Goal: Information Seeking & Learning: Learn about a topic

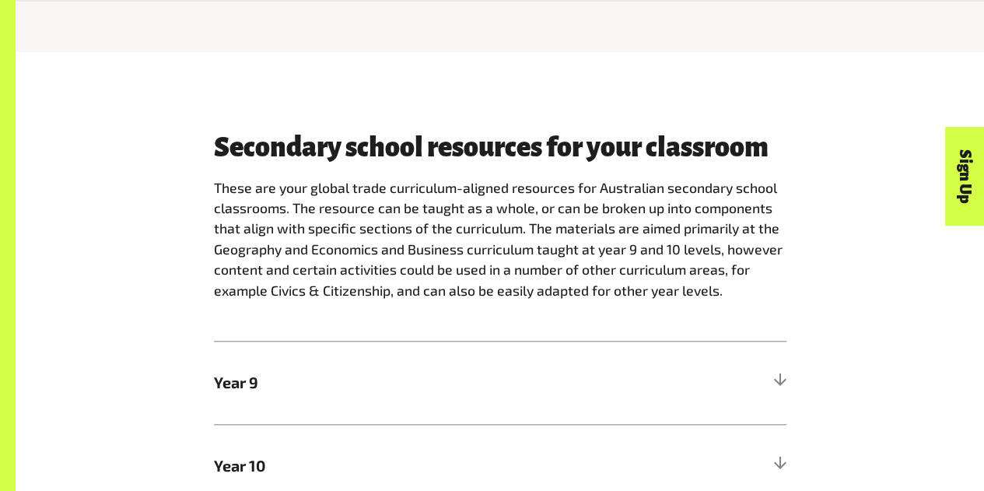
scroll to position [780, 0]
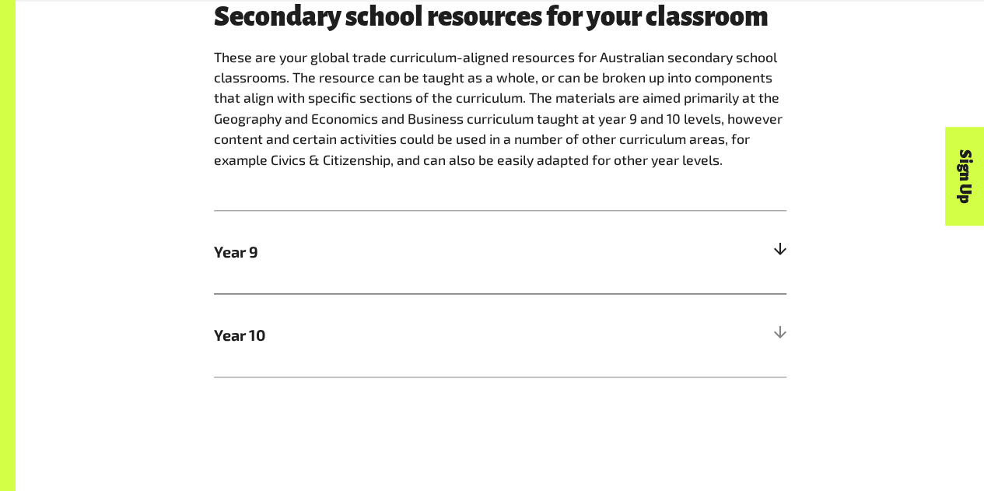
click at [779, 255] on div at bounding box center [779, 252] width 14 height 14
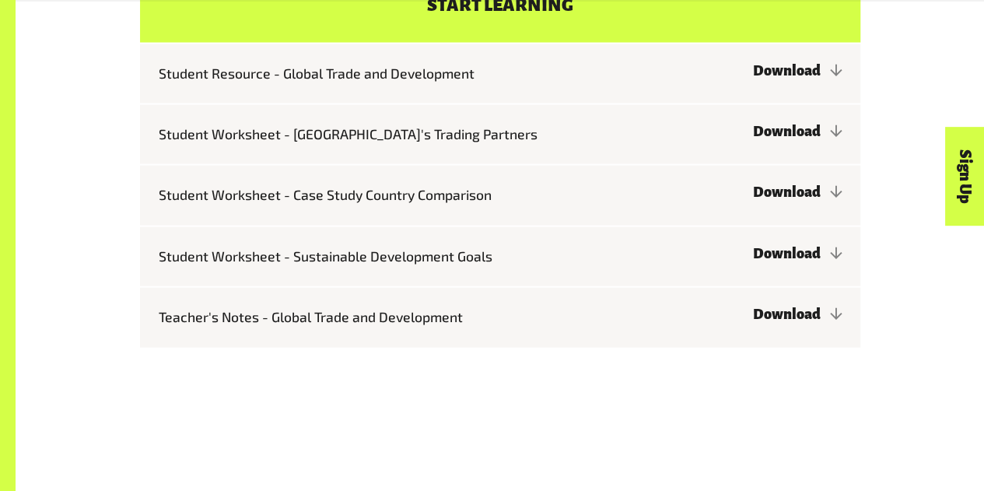
scroll to position [1542, 0]
click at [816, 74] on link "Download" at bounding box center [796, 70] width 89 height 16
click at [806, 132] on link "Download" at bounding box center [796, 131] width 89 height 16
click at [802, 189] on link "Download" at bounding box center [796, 192] width 89 height 16
click at [793, 257] on link "Download" at bounding box center [796, 253] width 89 height 16
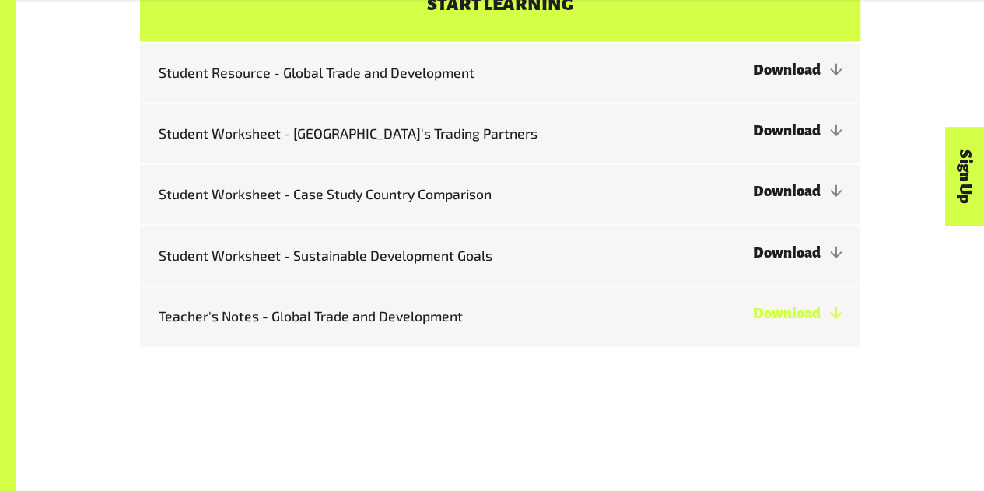
click at [786, 315] on link "Download" at bounding box center [796, 314] width 89 height 16
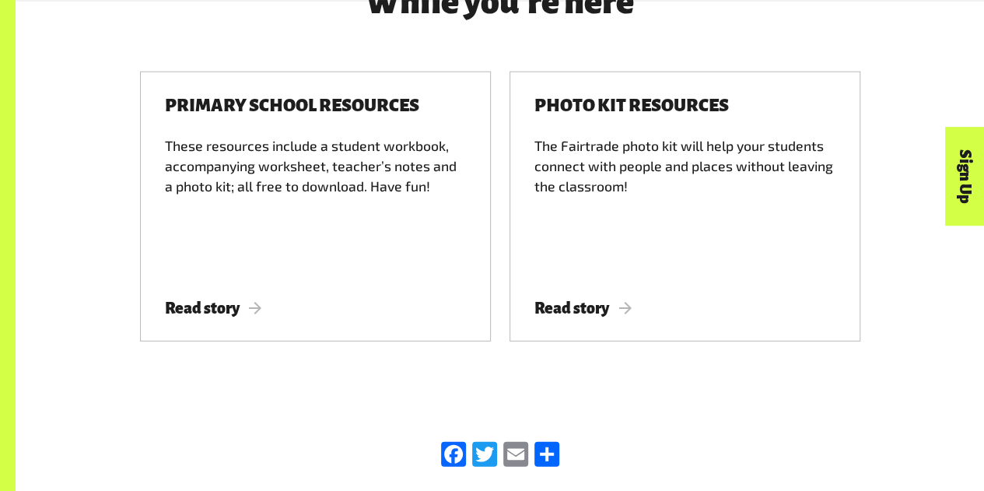
scroll to position [2006, 0]
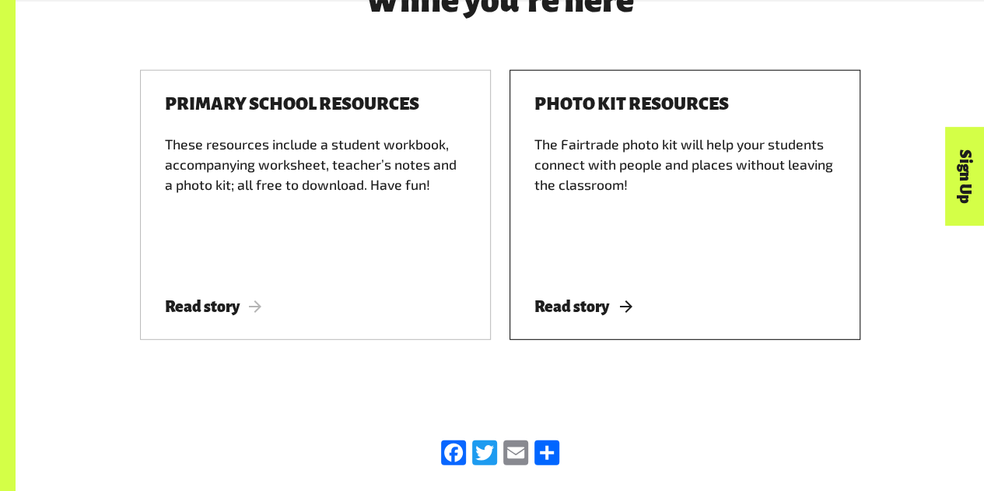
click at [563, 307] on span "Read story" at bounding box center [582, 306] width 97 height 17
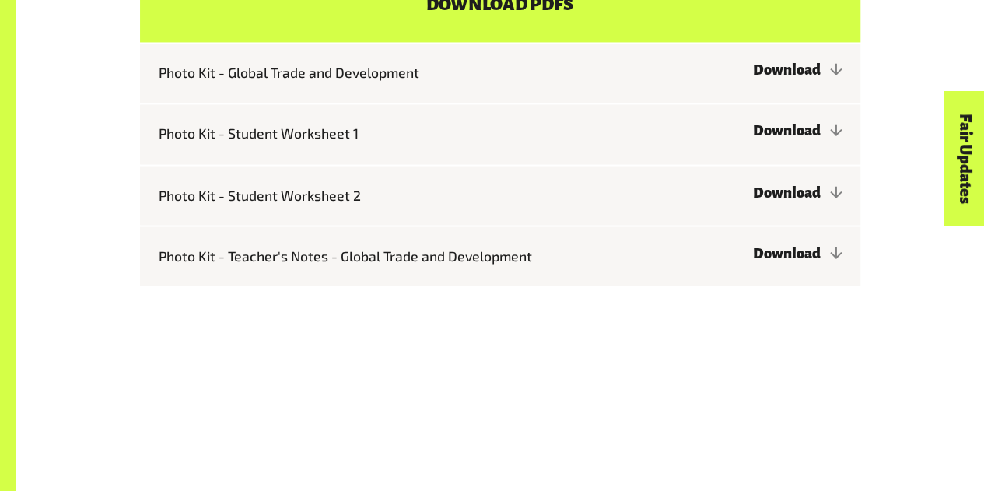
scroll to position [1323, 0]
click at [780, 71] on link "Download" at bounding box center [796, 69] width 89 height 16
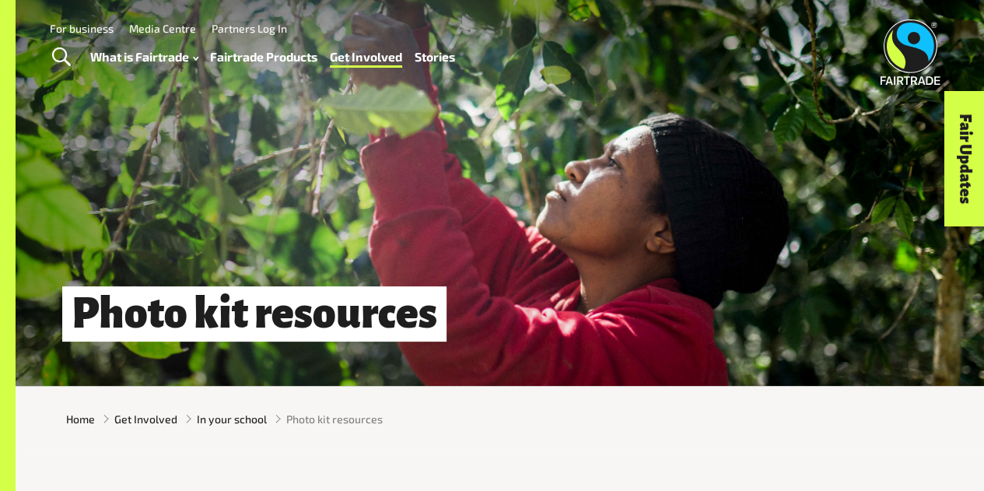
scroll to position [0, 0]
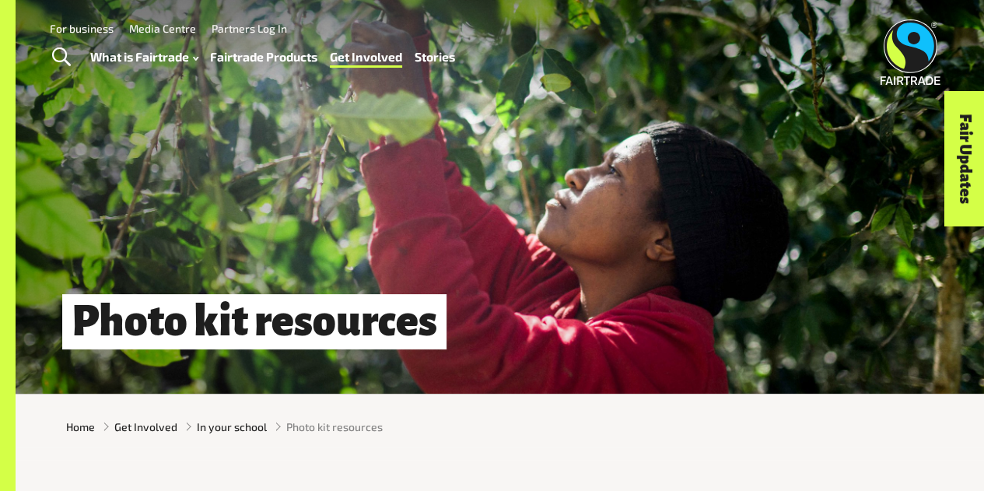
click at [242, 58] on link "Fairtrade Products" at bounding box center [263, 57] width 107 height 22
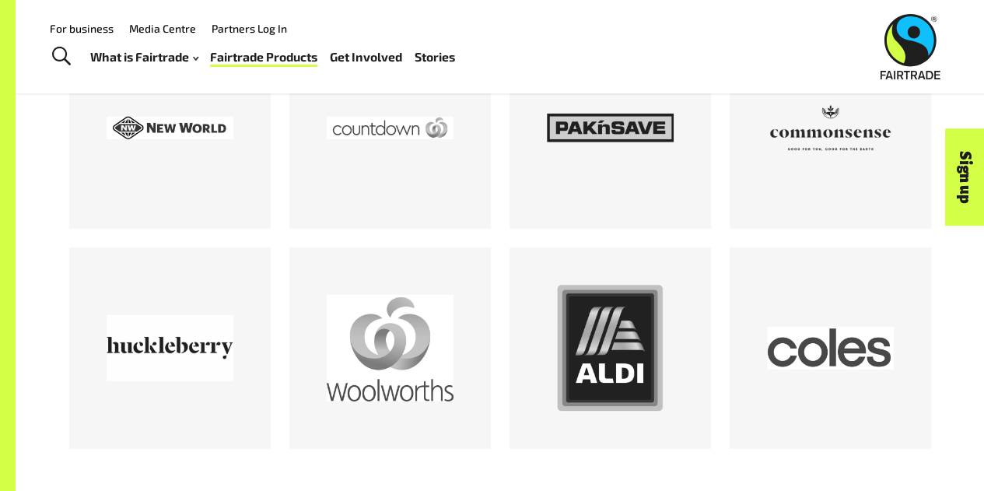
scroll to position [1905, 0]
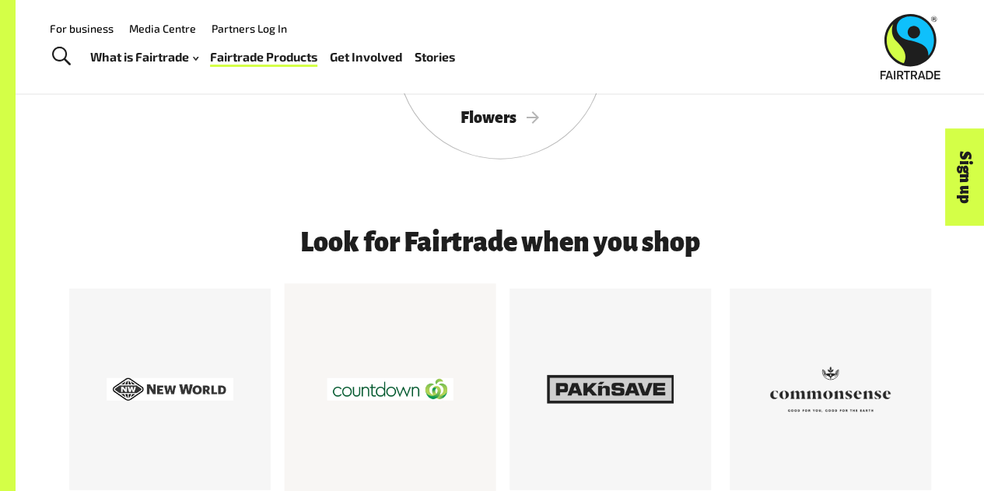
click at [364, 397] on div at bounding box center [390, 390] width 127 height 127
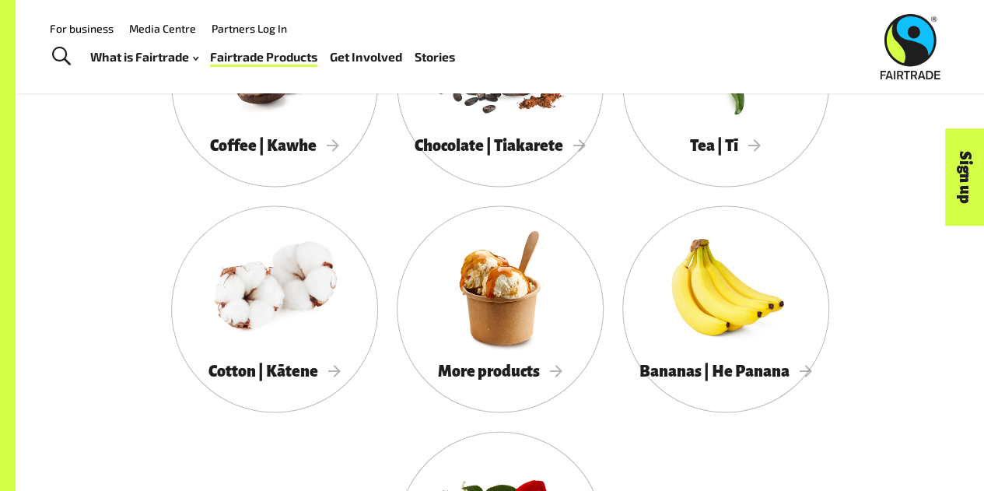
scroll to position [1426, 0]
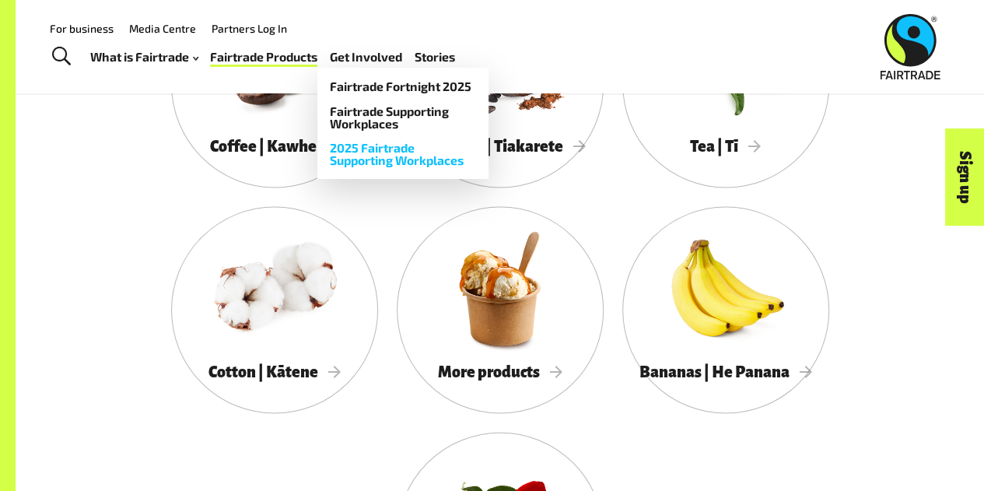
click at [398, 153] on link "2025 Fairtrade Supporting Workplaces" at bounding box center [402, 153] width 171 height 37
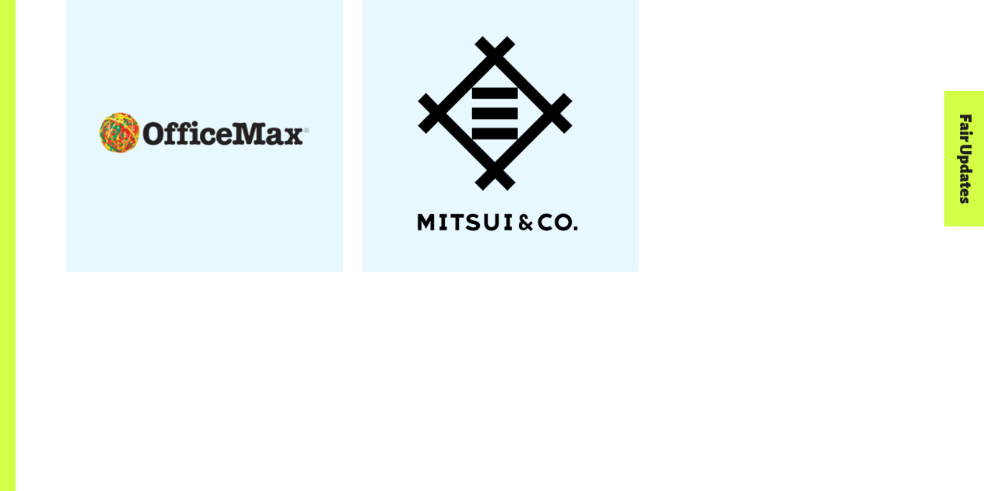
scroll to position [1901, 0]
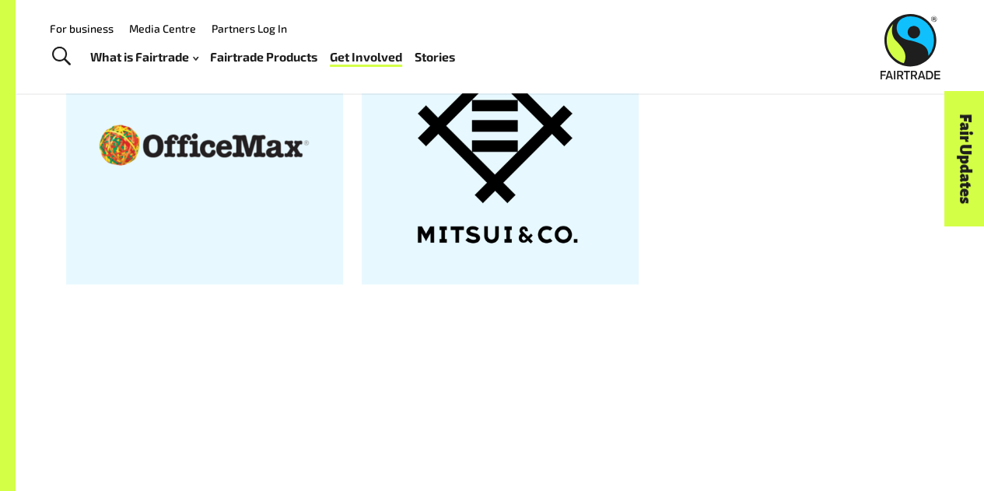
click at [185, 144] on div at bounding box center [204, 146] width 277 height 277
click at [443, 56] on link "Stories" at bounding box center [435, 57] width 40 height 22
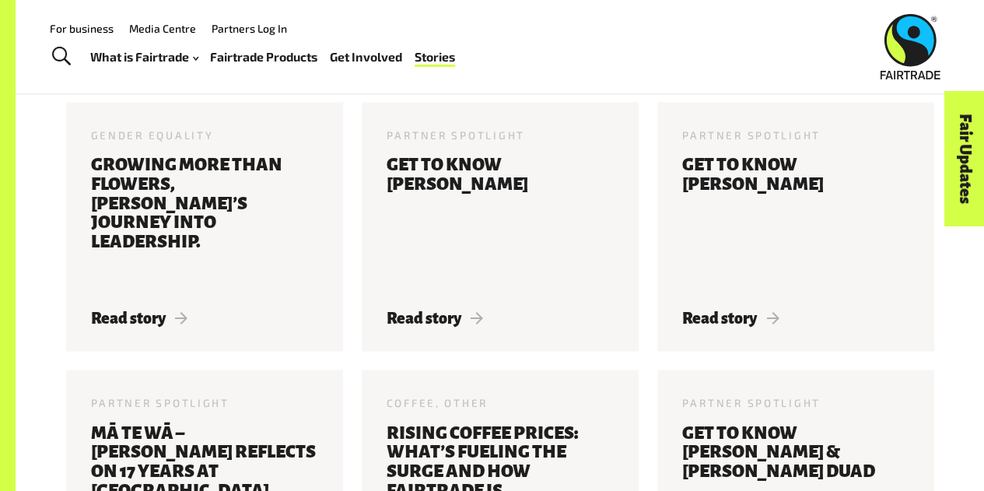
scroll to position [1391, 0]
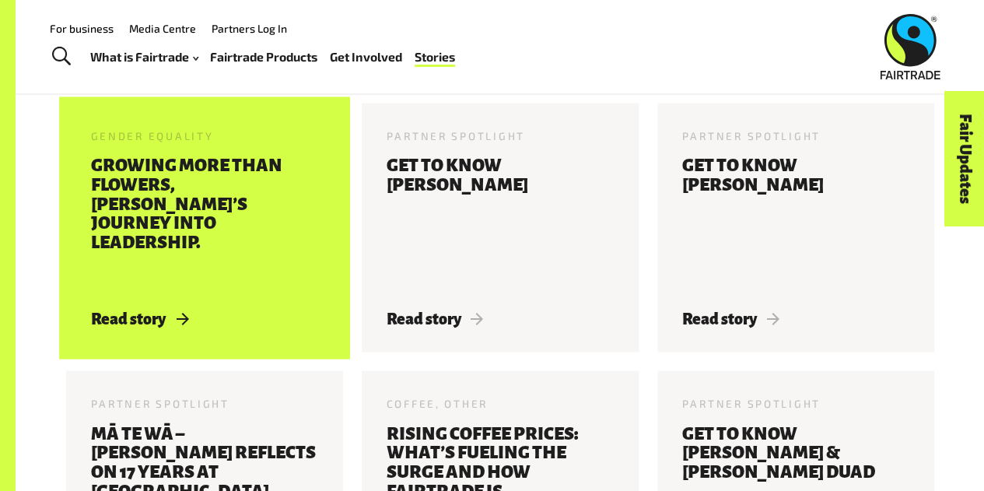
click at [189, 215] on h3 "Growing more than flowers, [PERSON_NAME]’s journey into leadership." at bounding box center [204, 223] width 227 height 135
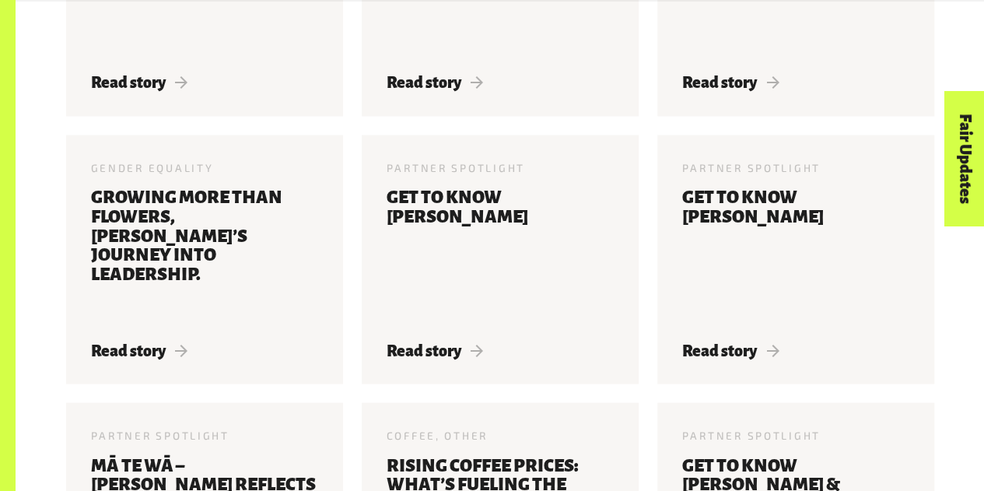
scroll to position [1360, 0]
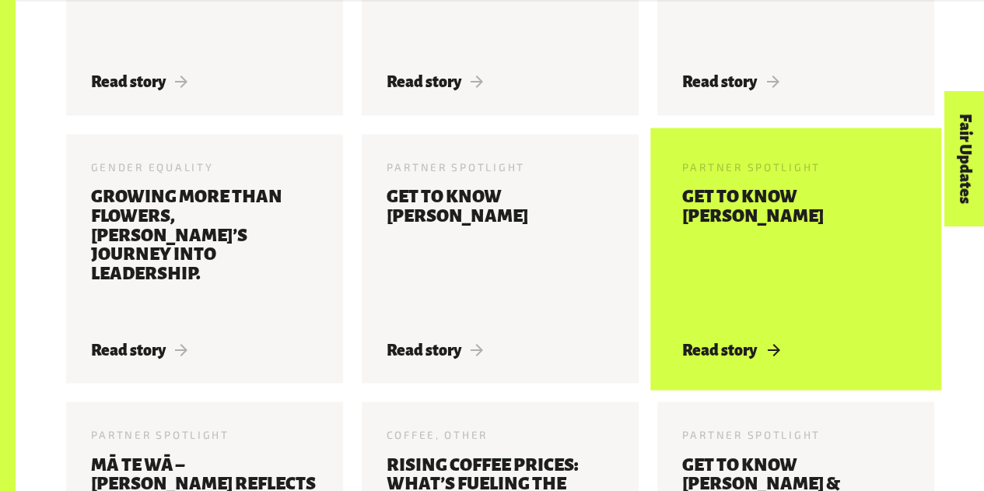
click at [741, 254] on h3 "Get to know [PERSON_NAME]" at bounding box center [795, 254] width 227 height 135
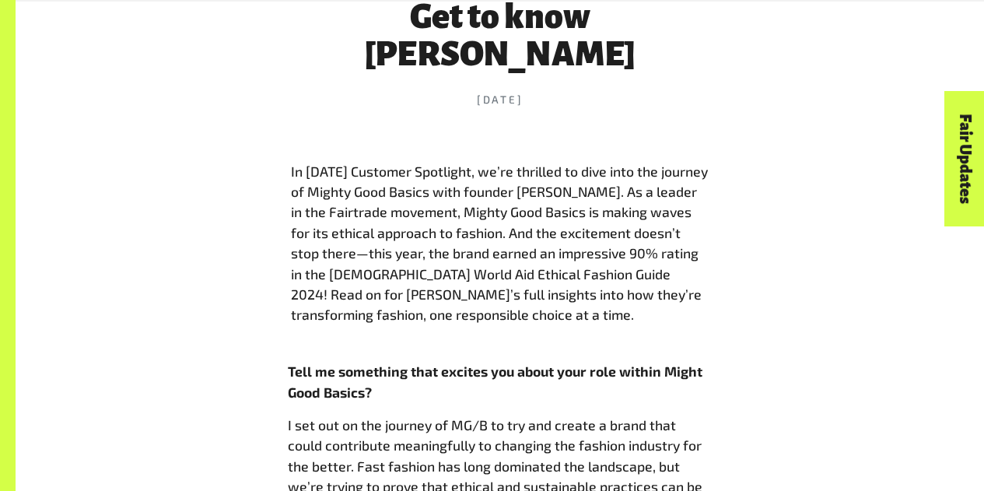
scroll to position [636, 0]
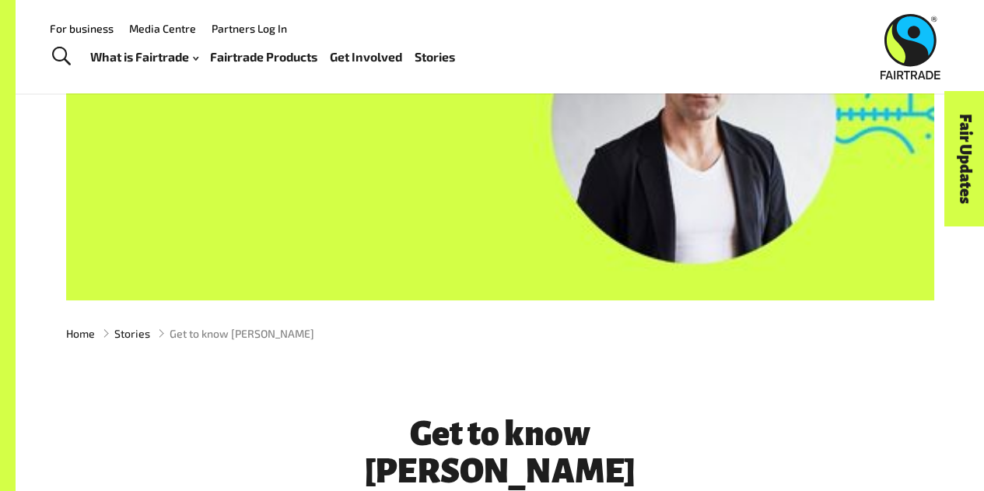
scroll to position [217, 0]
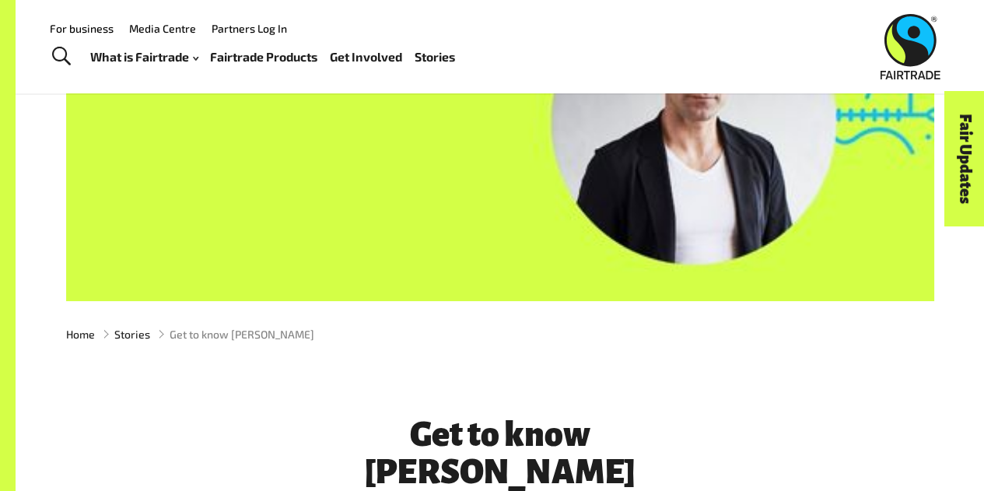
click at [446, 52] on link "Stories" at bounding box center [435, 57] width 40 height 22
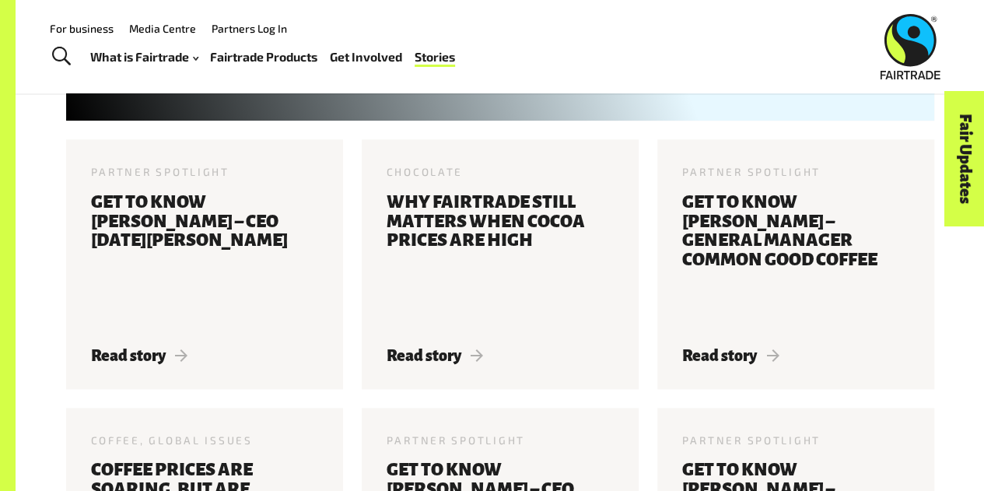
scroll to position [937, 0]
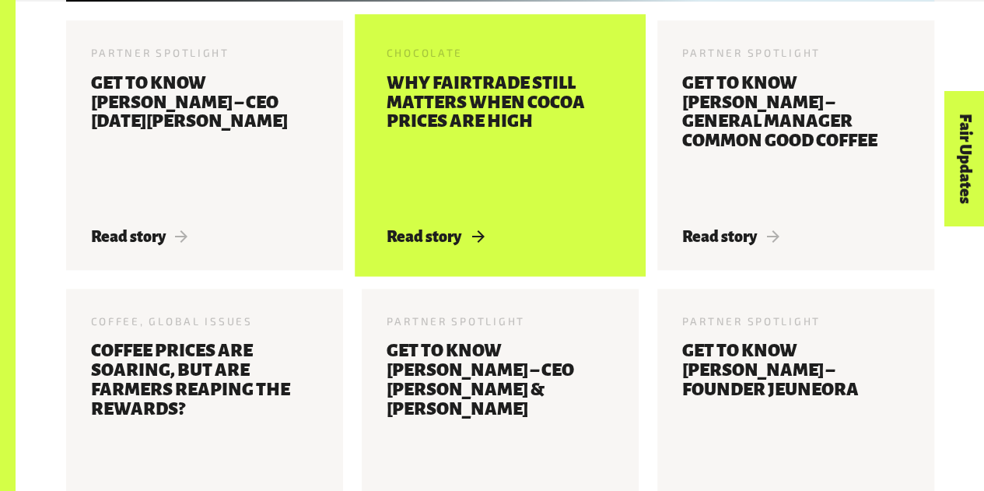
click at [469, 205] on h3 "Why Fairtrade still matters when cocoa prices are high" at bounding box center [500, 141] width 227 height 135
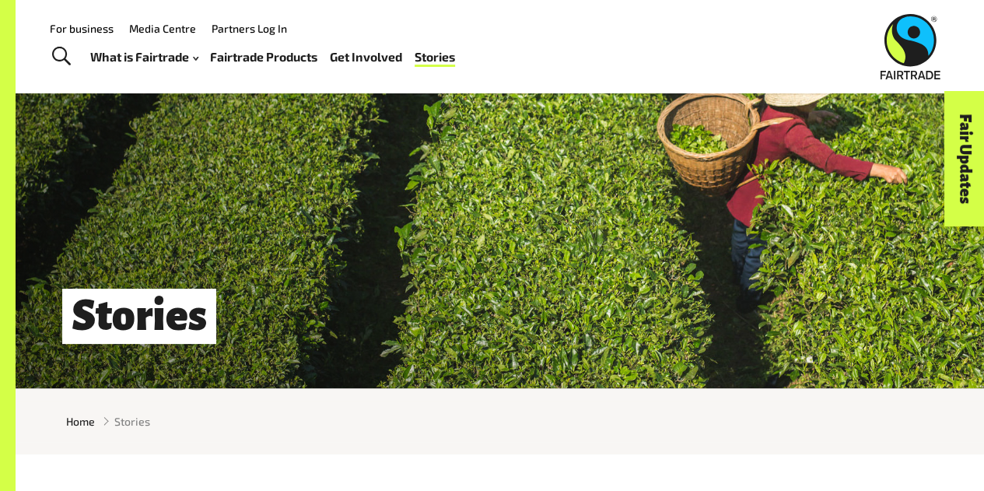
scroll to position [2, 0]
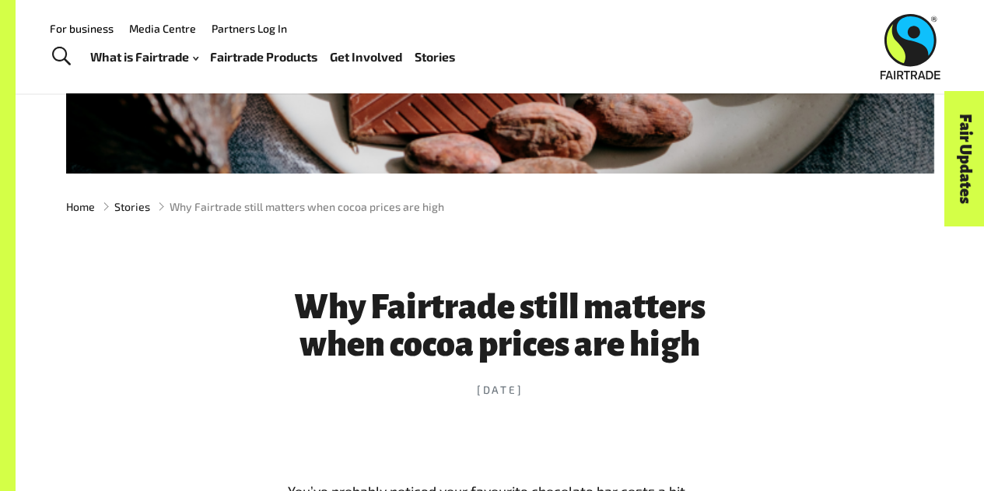
scroll to position [344, 0]
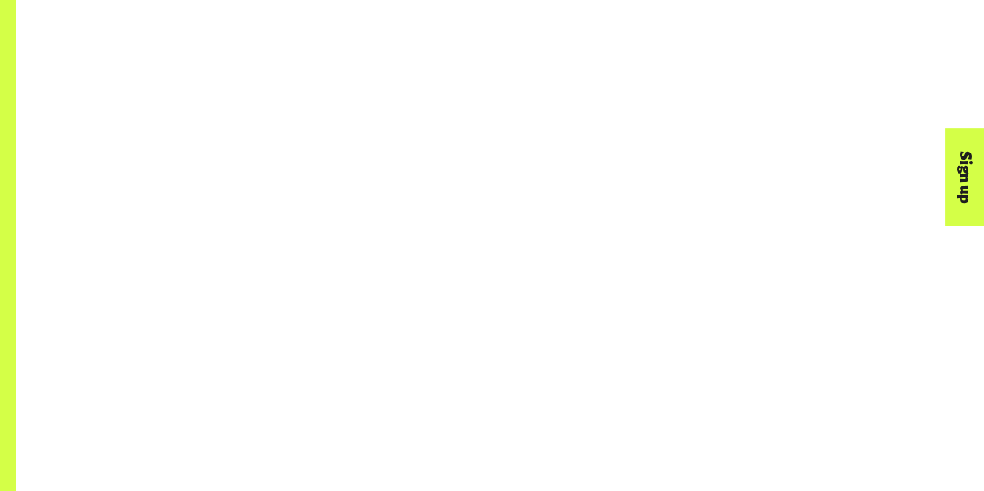
scroll to position [1367, 0]
